Goal: Navigation & Orientation: Find specific page/section

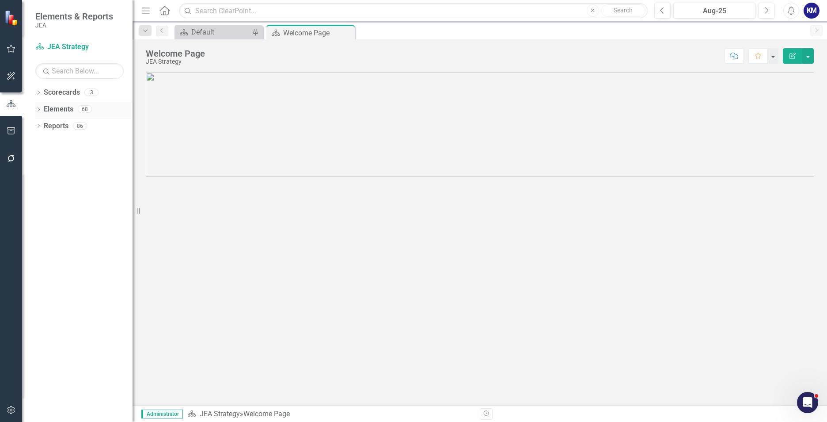
click at [37, 109] on icon "Dropdown" at bounding box center [38, 110] width 6 height 5
click at [72, 128] on link "Enterprise Commitments to Action Enterprise Commitments to Actions" at bounding box center [110, 126] width 125 height 10
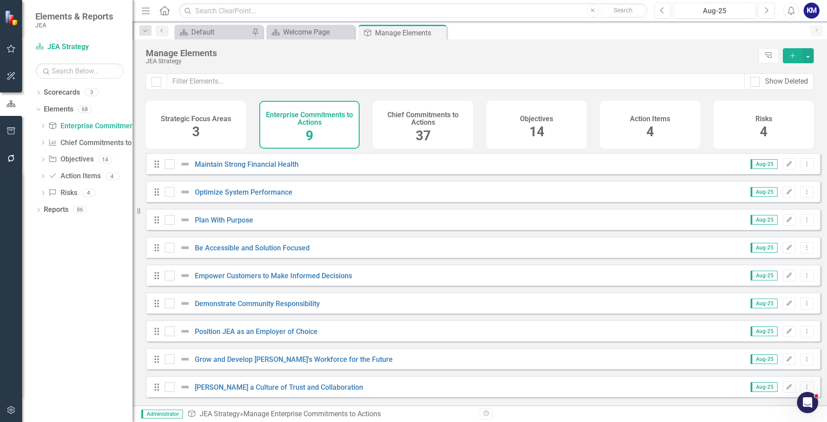
click at [539, 128] on span "14" at bounding box center [536, 131] width 15 height 15
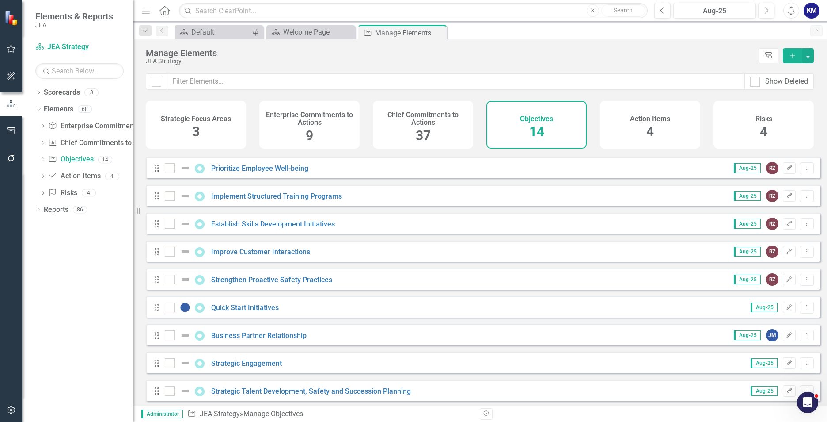
scroll to position [144, 0]
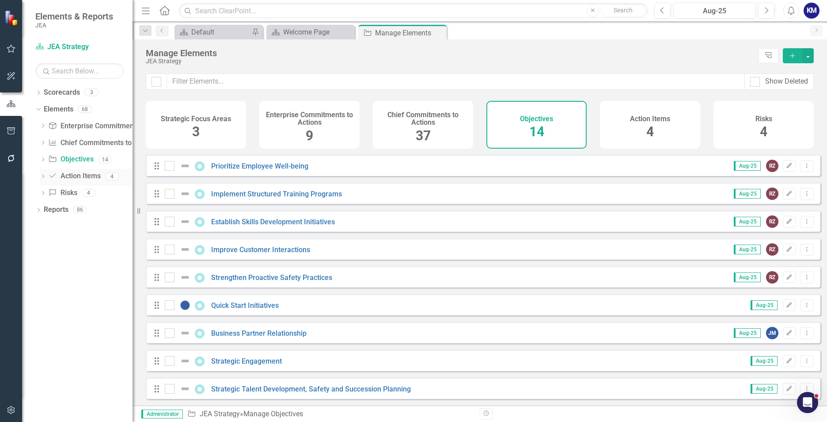
click at [82, 173] on link "Action Item Action Items" at bounding box center [74, 176] width 52 height 10
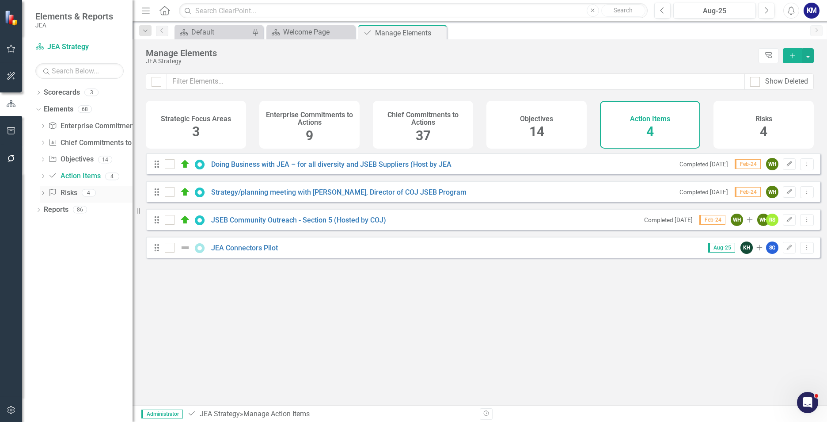
click at [68, 190] on link "Risk Risks" at bounding box center [62, 193] width 29 height 10
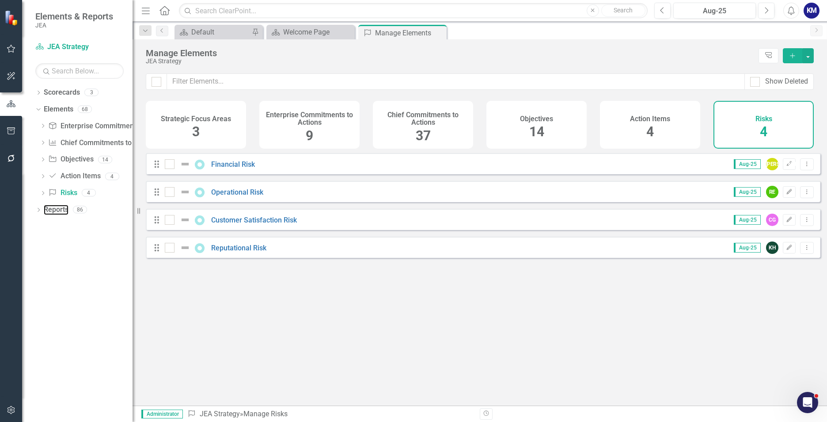
drag, startPoint x: 66, startPoint y: 212, endPoint x: 33, endPoint y: 212, distance: 32.7
click at [65, 212] on link "Reports" at bounding box center [56, 210] width 25 height 10
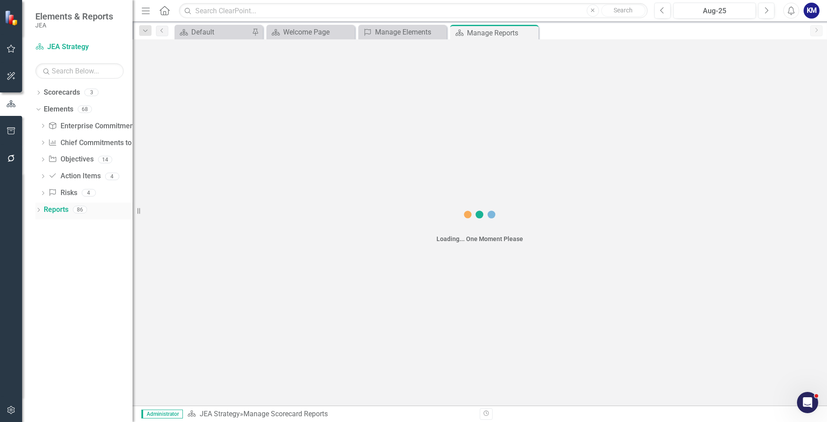
click at [40, 211] on icon "Dropdown" at bounding box center [38, 210] width 6 height 5
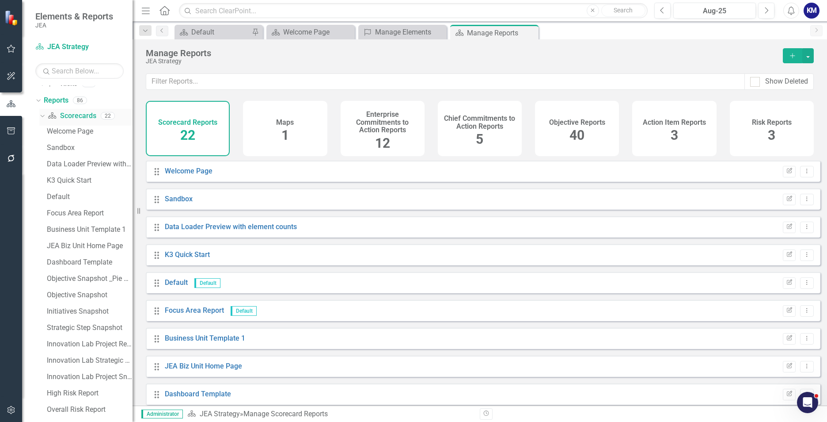
scroll to position [133, 0]
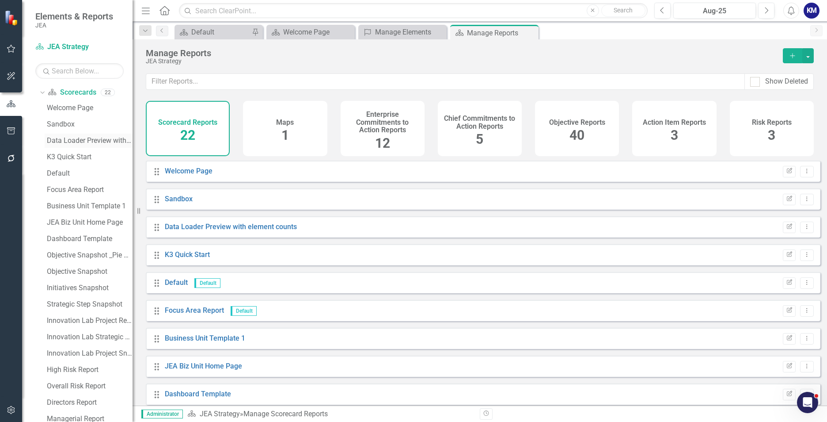
click at [76, 141] on div "Data Loader Preview with element counts" at bounding box center [90, 141] width 86 height 8
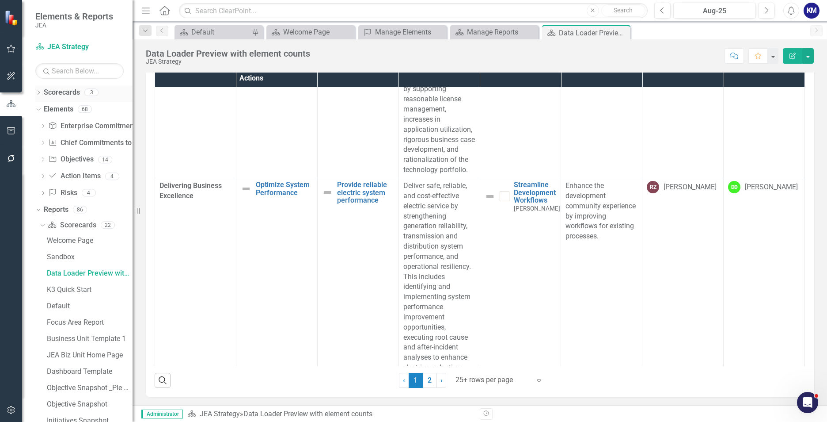
click at [44, 91] on link "Scorecards" at bounding box center [62, 92] width 36 height 10
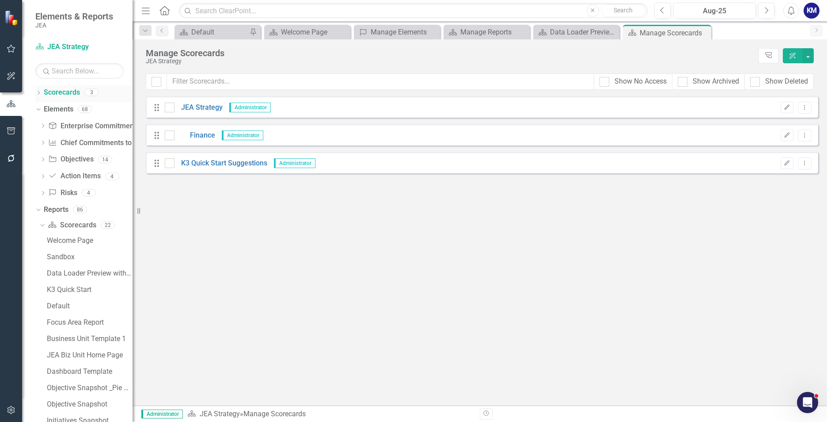
click at [43, 95] on div "Dropdown Scorecards 3" at bounding box center [83, 93] width 97 height 17
click at [46, 107] on link "Elements" at bounding box center [59, 109] width 30 height 10
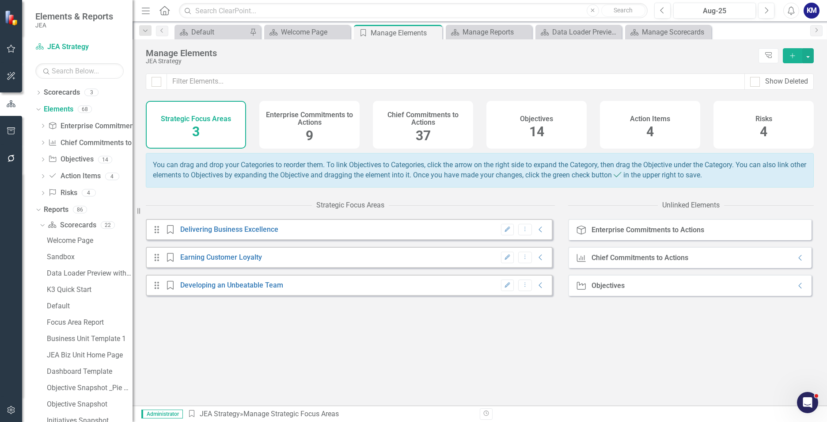
click at [543, 131] on span "14" at bounding box center [536, 131] width 15 height 15
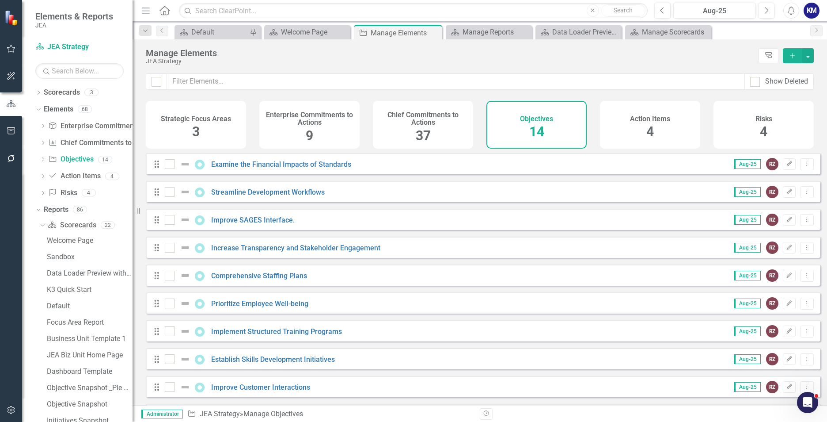
click at [429, 130] on span "37" at bounding box center [423, 135] width 15 height 15
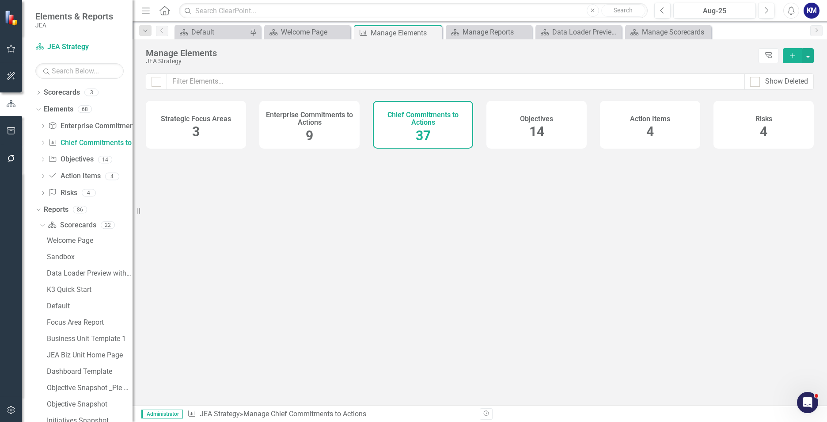
checkbox input "false"
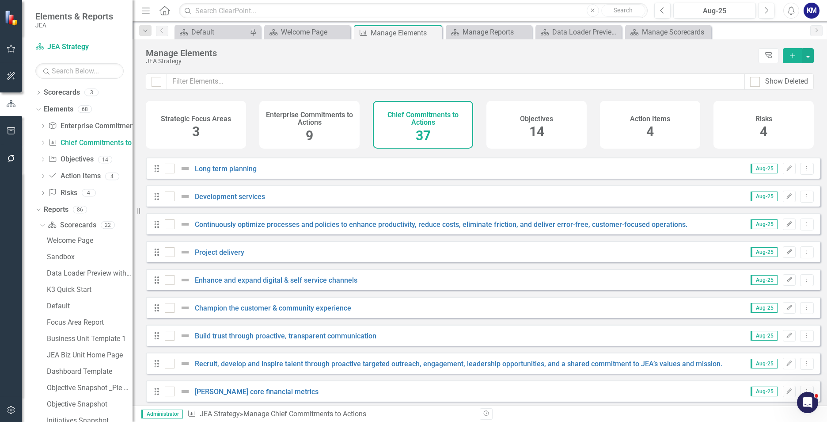
scroll to position [177, 0]
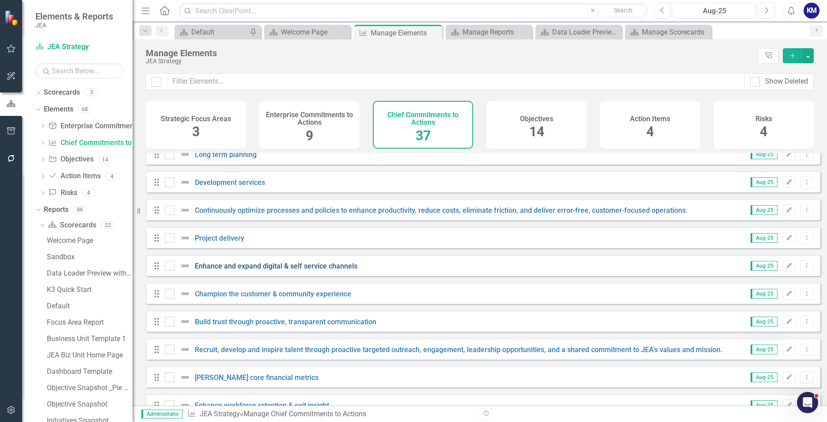
click at [237, 270] on link "Enhance and expand digital & self service channels" at bounding box center [276, 266] width 163 height 8
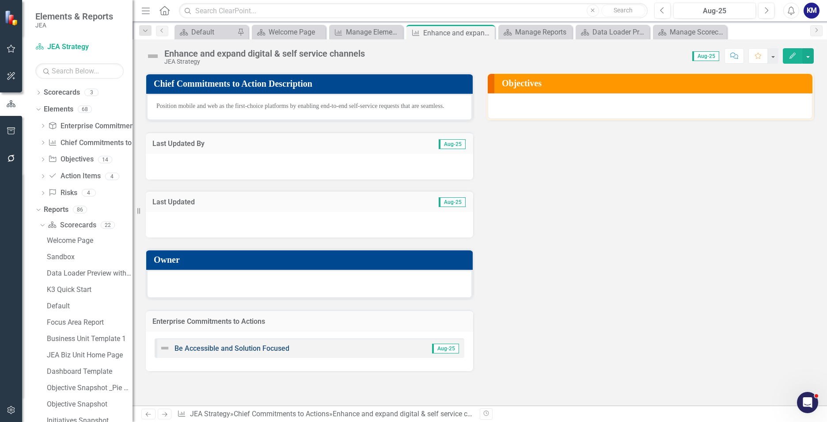
click at [260, 349] on link "Be Accessible and Solution Focused" at bounding box center [232, 348] width 115 height 8
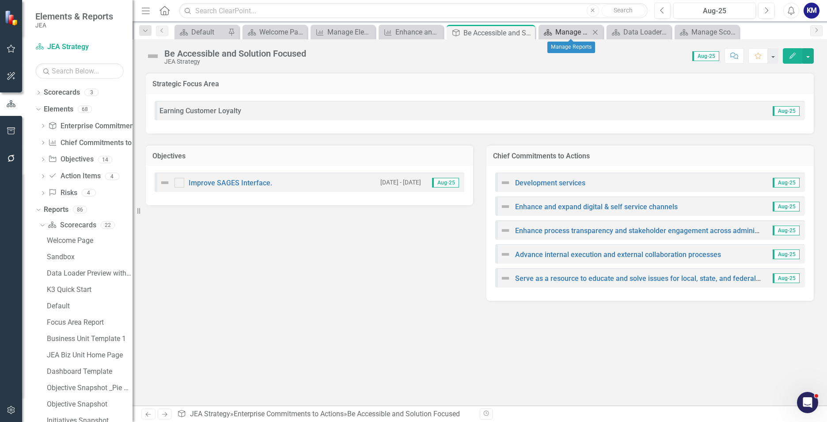
click at [574, 34] on div "Manage Reports" at bounding box center [572, 32] width 34 height 11
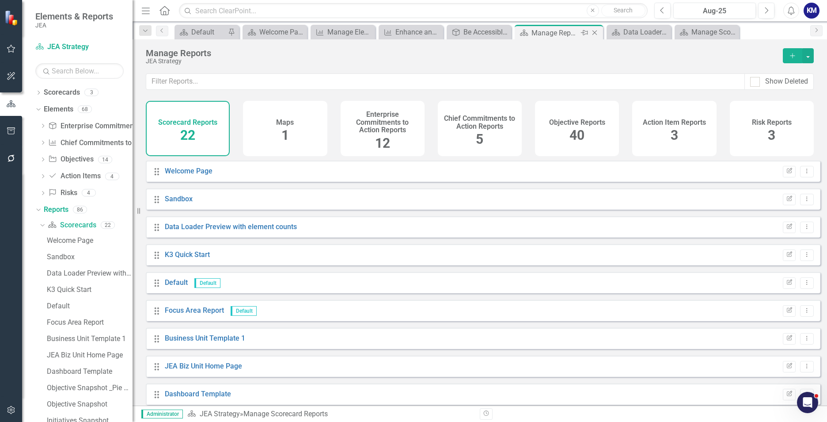
click at [596, 32] on icon "Close" at bounding box center [594, 32] width 9 height 7
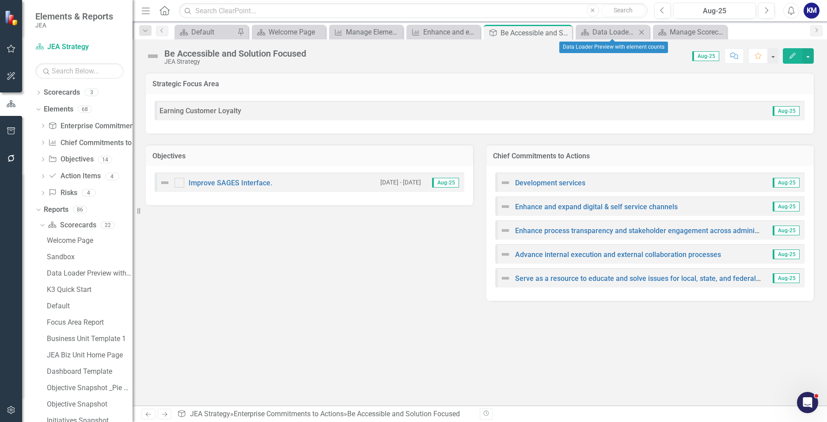
click at [644, 32] on icon "Close" at bounding box center [641, 32] width 9 height 7
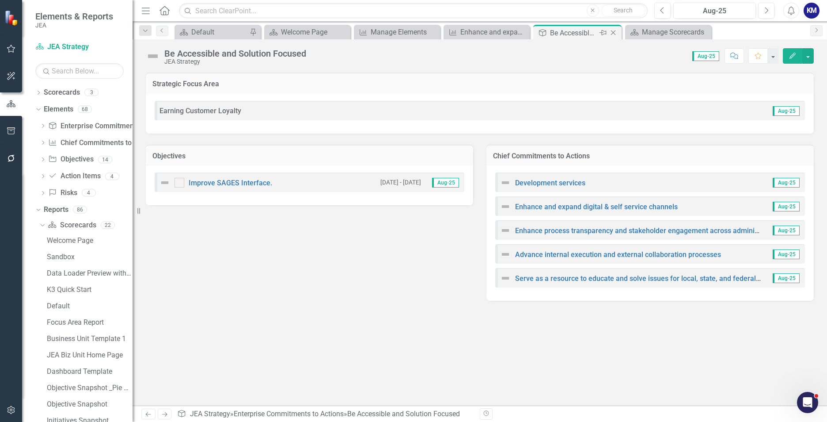
click at [616, 33] on icon "Close" at bounding box center [613, 32] width 9 height 7
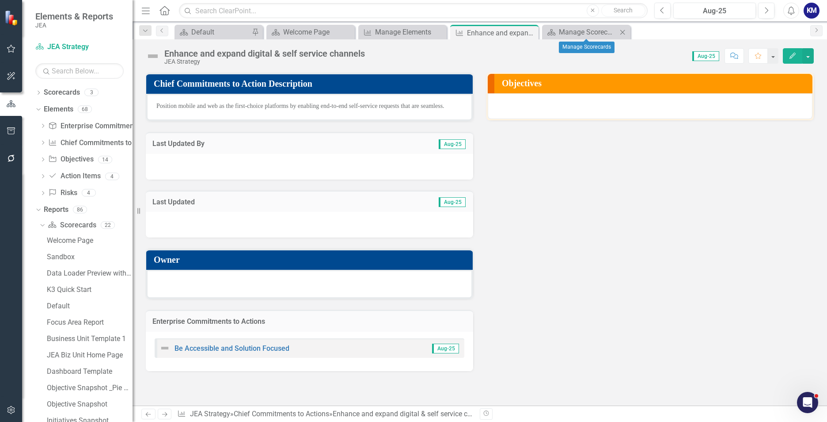
click at [623, 33] on icon "Close" at bounding box center [622, 32] width 9 height 7
click at [438, 30] on icon "Close" at bounding box center [438, 32] width 9 height 7
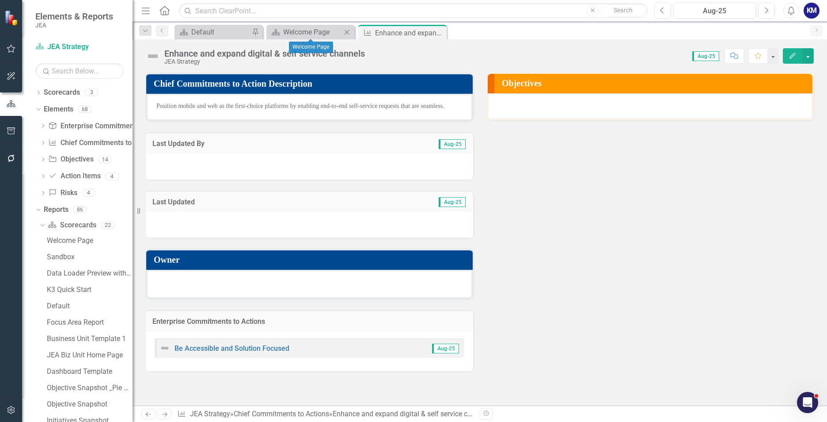
click at [350, 32] on icon "Close" at bounding box center [346, 32] width 9 height 7
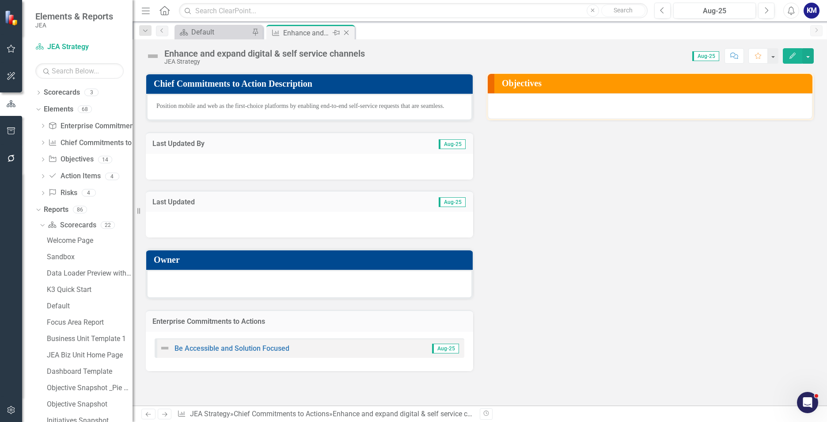
click at [307, 32] on div "Enhance and expand digital & self service channels" at bounding box center [306, 32] width 47 height 11
click at [349, 33] on icon "Close" at bounding box center [346, 32] width 9 height 7
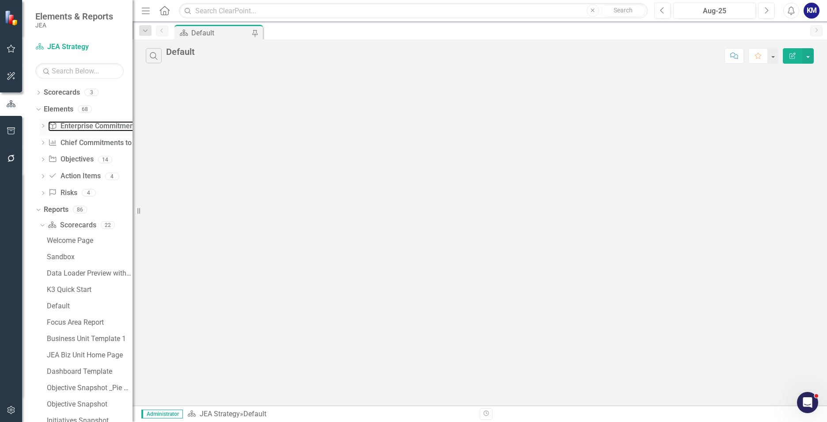
drag, startPoint x: 79, startPoint y: 127, endPoint x: 80, endPoint y: 134, distance: 7.1
click at [79, 127] on link "Enterprise Commitments to Action Enterprise Commitments to Actions" at bounding box center [110, 126] width 125 height 10
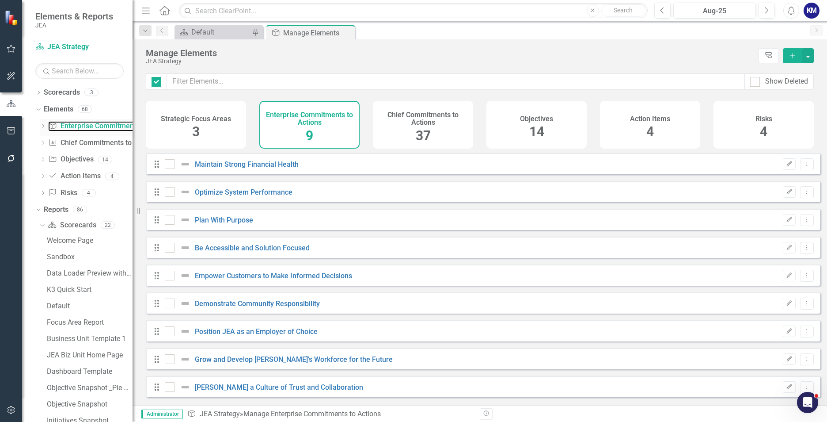
checkbox input "false"
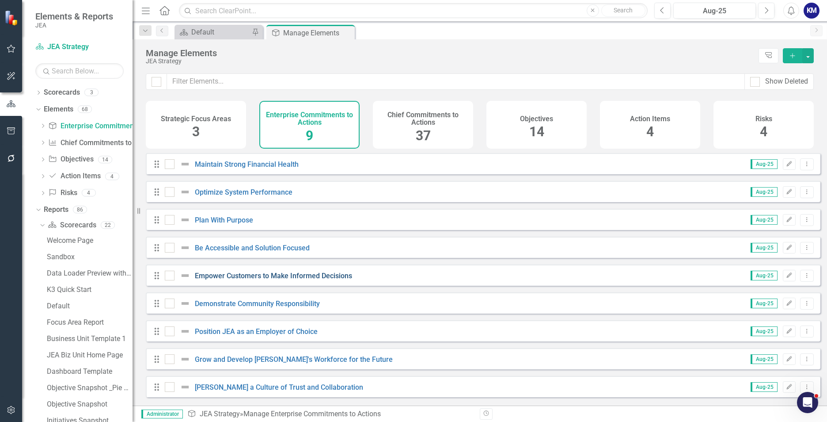
scroll to position [5, 0]
click at [252, 328] on div "Position JEA as an Employer of Choice" at bounding box center [242, 331] width 155 height 11
click at [251, 332] on link "Position JEA as an Employer of Choice" at bounding box center [256, 331] width 123 height 8
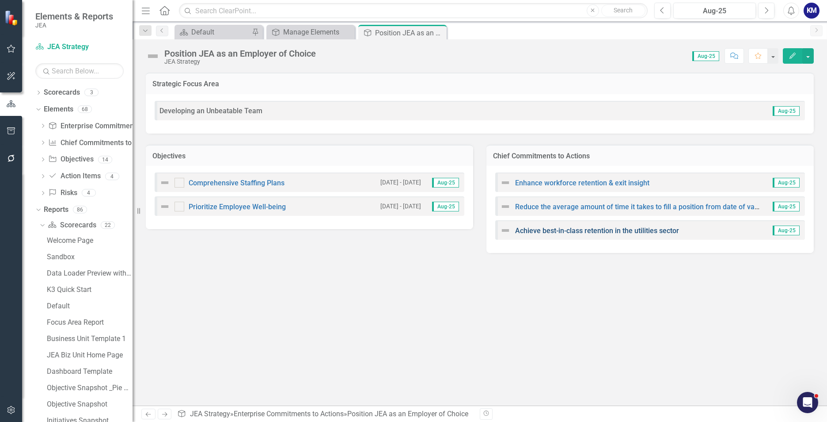
click at [570, 231] on link "Achieve best-in-class retention in the utilities sector" at bounding box center [597, 230] width 164 height 8
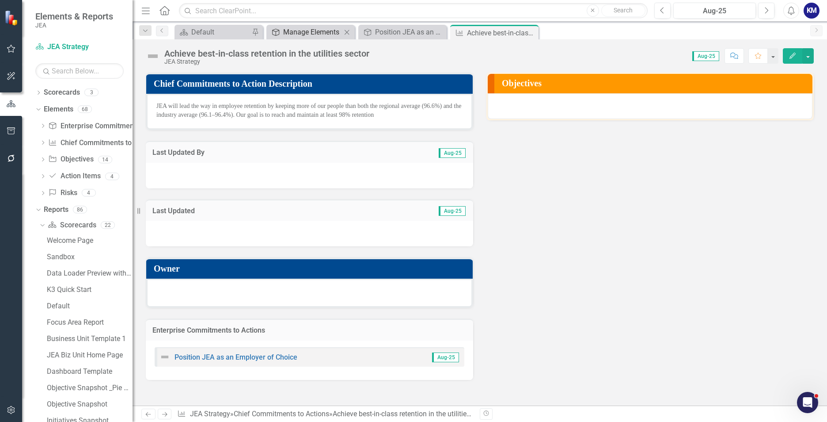
click at [310, 34] on div "Manage Elements" at bounding box center [312, 32] width 58 height 11
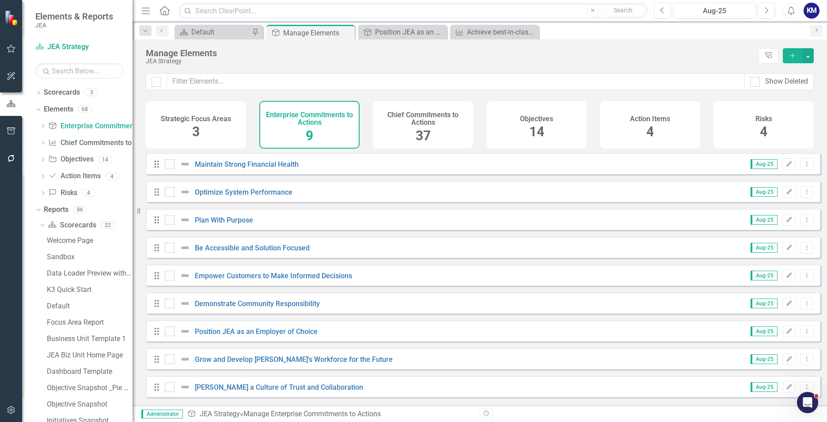
scroll to position [5, 0]
click at [281, 298] on div "Drag Demonstrate Community Responsibility Aug-25 Edit Dropdown Menu" at bounding box center [483, 302] width 675 height 21
click at [273, 362] on link "Grow and Develop [PERSON_NAME]'s Workforce for the Future" at bounding box center [294, 359] width 198 height 8
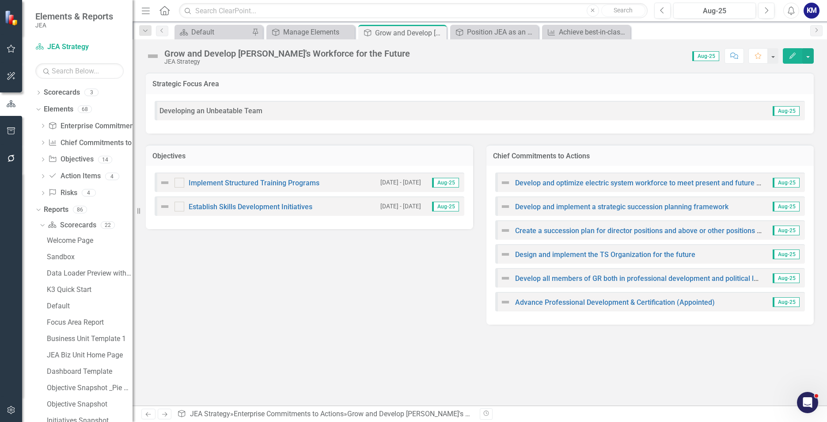
click at [369, 293] on div "Objectives Implement Structured Training Programs [DATE] - [DATE] Aug-25 Establ…" at bounding box center [479, 228] width 681 height 191
click at [614, 207] on link "Develop and implement a strategic succession planning framework" at bounding box center [621, 206] width 213 height 8
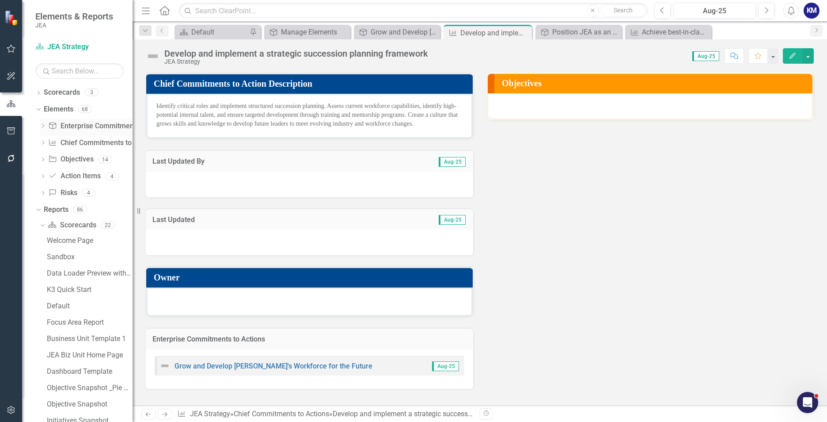
click at [91, 132] on div "Enterprise Commitments to Action Enterprise Commitments to Actions" at bounding box center [110, 126] width 125 height 15
click at [591, 98] on div at bounding box center [650, 106] width 325 height 26
click at [595, 32] on div "Position JEA as an Employer of Choice" at bounding box center [580, 32] width 56 height 11
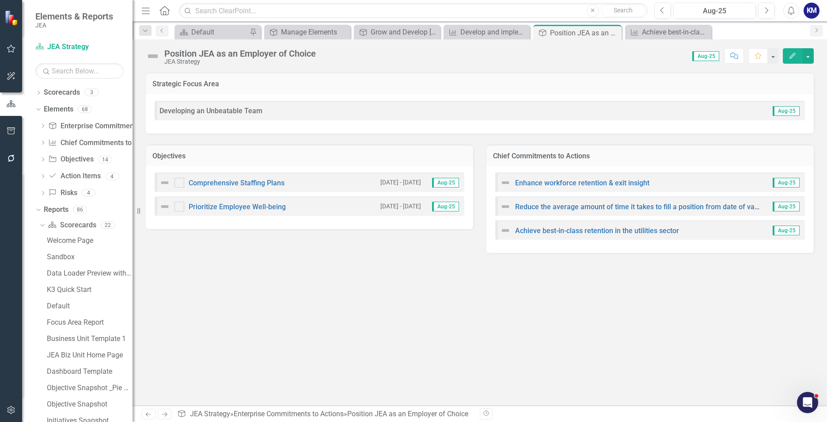
click at [230, 370] on div "Strategic Focus Area Developing an Unbeatable Team Aug-25 Objectives Comprehens…" at bounding box center [480, 238] width 695 height 333
